Goal: Information Seeking & Learning: Find contact information

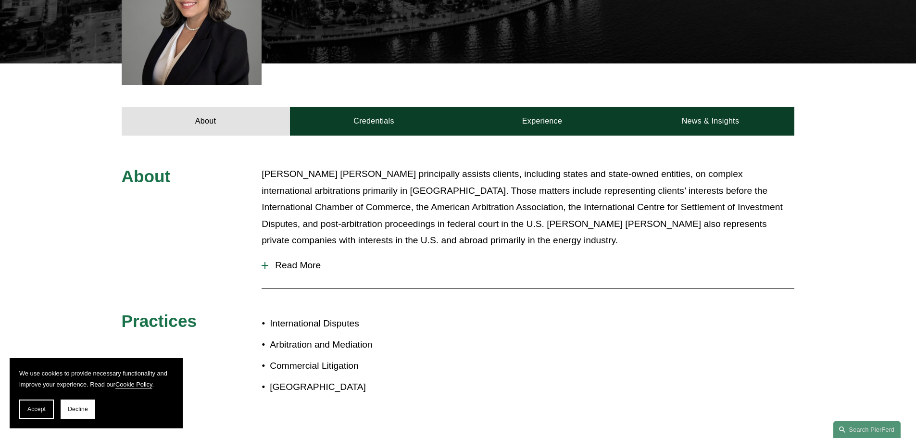
scroll to position [433, 0]
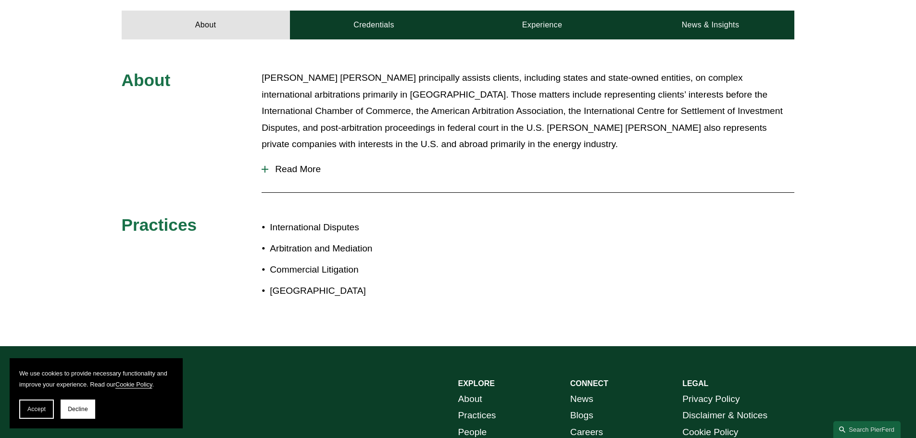
click at [268, 172] on div at bounding box center [265, 169] width 7 height 7
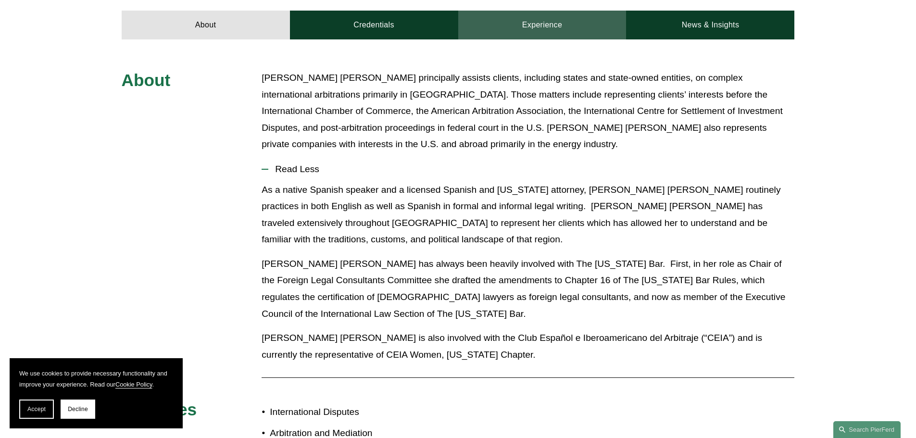
click at [530, 20] on link "Experience" at bounding box center [542, 25] width 168 height 29
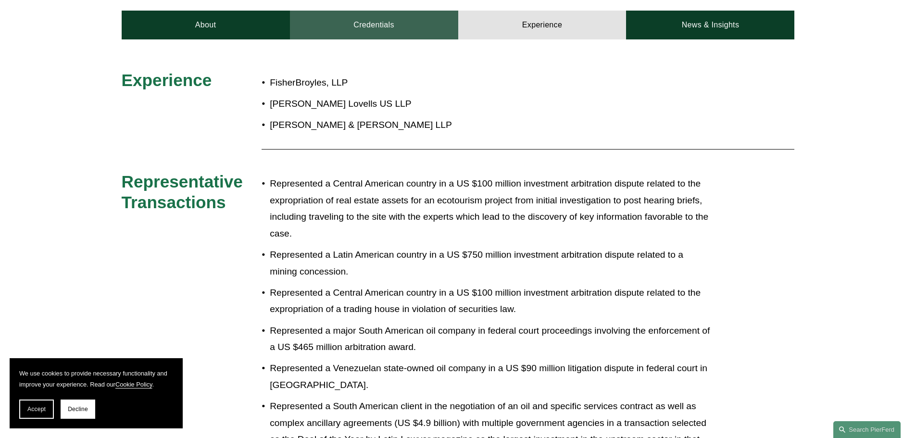
click at [402, 21] on link "Credentials" at bounding box center [374, 25] width 168 height 29
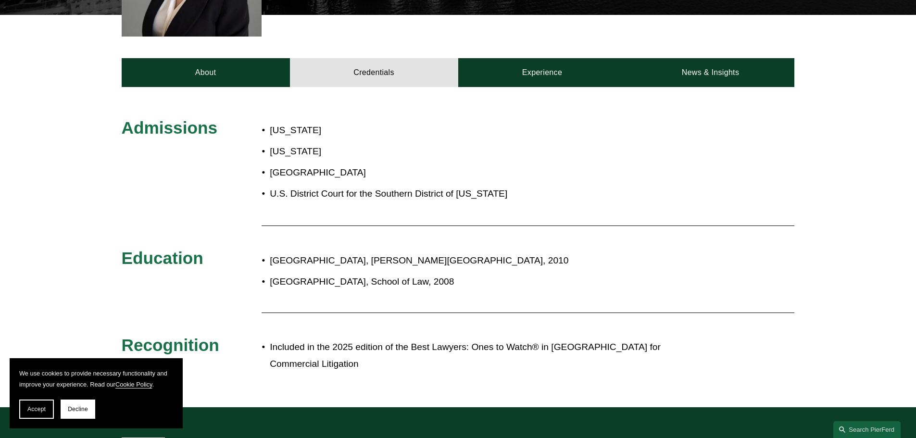
scroll to position [385, 0]
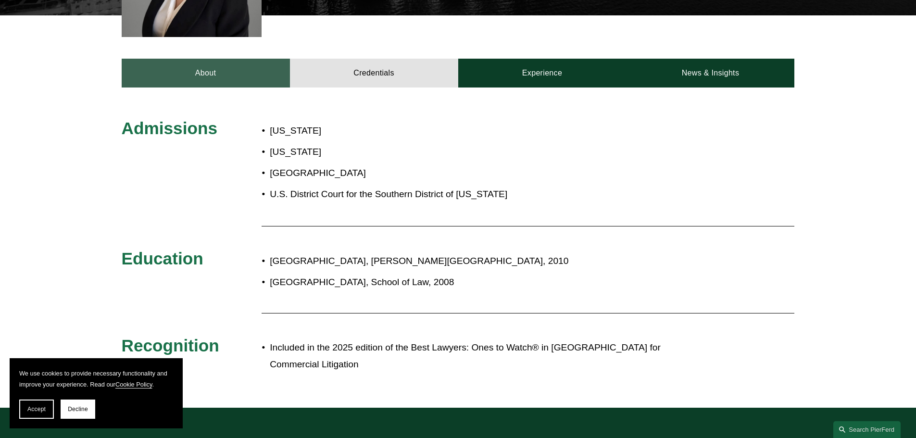
click at [209, 69] on link "About" at bounding box center [206, 73] width 168 height 29
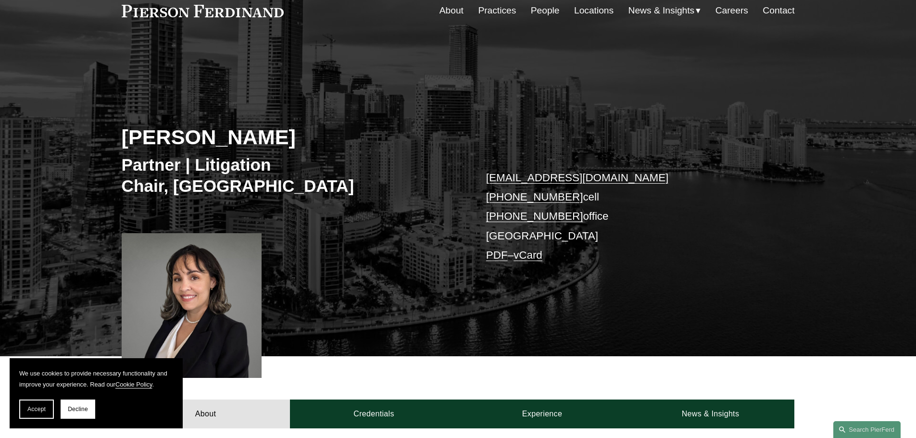
scroll to position [48, 0]
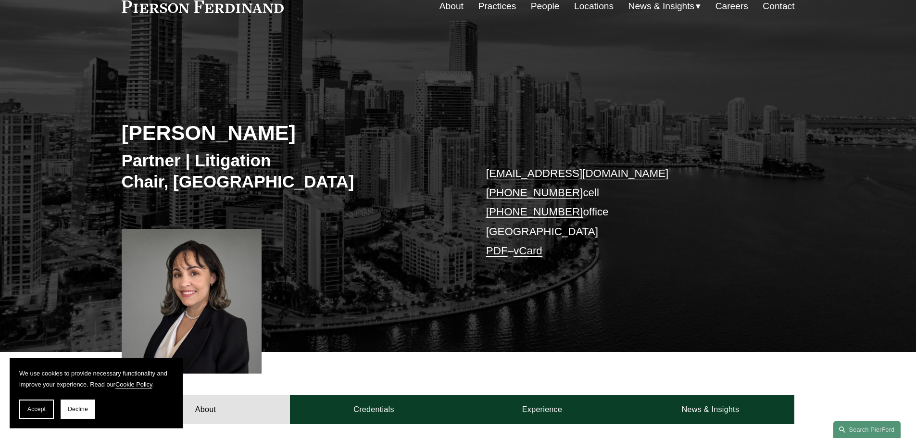
drag, startPoint x: 657, startPoint y: 172, endPoint x: 486, endPoint y: 182, distance: 171.0
click at [486, 182] on p "[EMAIL_ADDRESS][DOMAIN_NAME] [PHONE_NUMBER] cell [PHONE_NUMBER] office [GEOGRAP…" at bounding box center [626, 212] width 280 height 97
copy link "[EMAIL_ADDRESS][DOMAIN_NAME]"
click at [358, 108] on div "[PERSON_NAME] Partner | Litigation Chair, [GEOGRAPHIC_DATA] [EMAIL_ADDRESS][DOM…" at bounding box center [458, 208] width 916 height 290
click at [446, 8] on link "About" at bounding box center [452, 6] width 24 height 18
